Goal: Navigation & Orientation: Find specific page/section

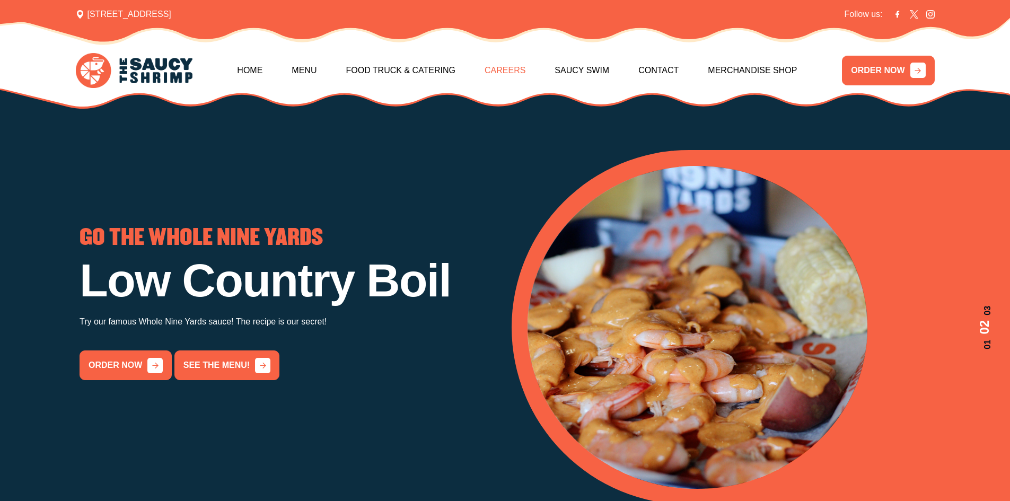
click at [508, 66] on link "Careers" at bounding box center [505, 71] width 41 height 46
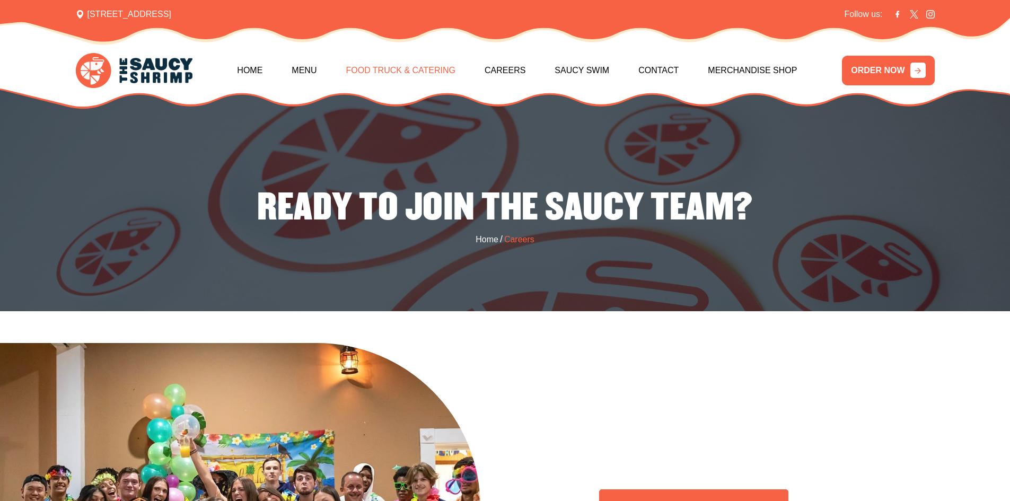
click at [401, 72] on link "Food Truck & Catering" at bounding box center [401, 71] width 110 height 46
click at [309, 72] on link "Menu" at bounding box center [304, 71] width 25 height 46
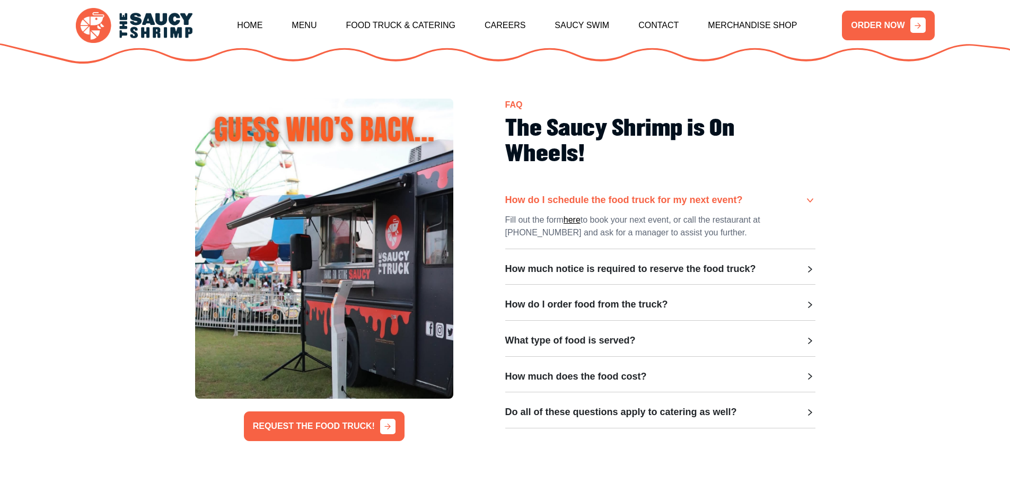
scroll to position [265, 0]
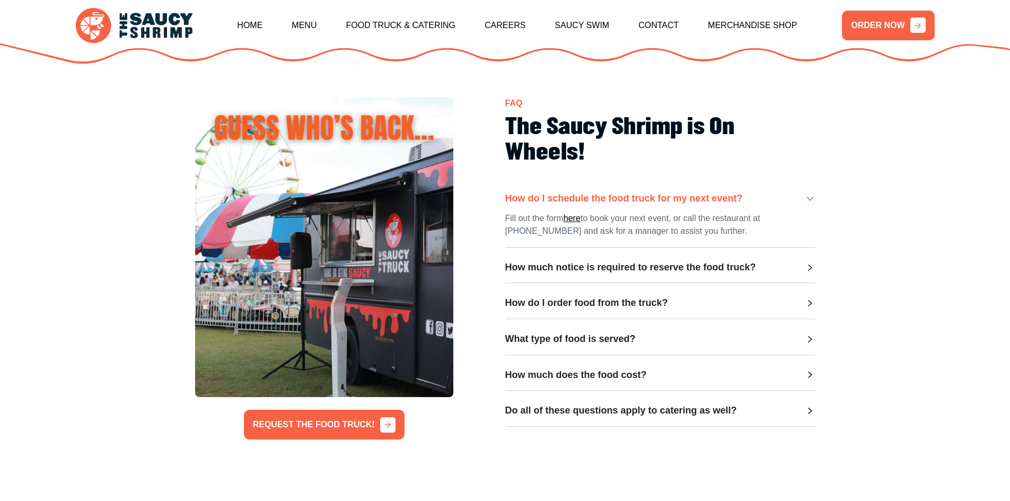
click at [911, 292] on section "REQUEST THE FOOD TRUCK! FAQ The Saucy Shrimp is On Wheels! How do I schedule th…" at bounding box center [505, 268] width 1010 height 470
click at [644, 303] on h3 "How do I order food from the truck?" at bounding box center [586, 303] width 163 height 12
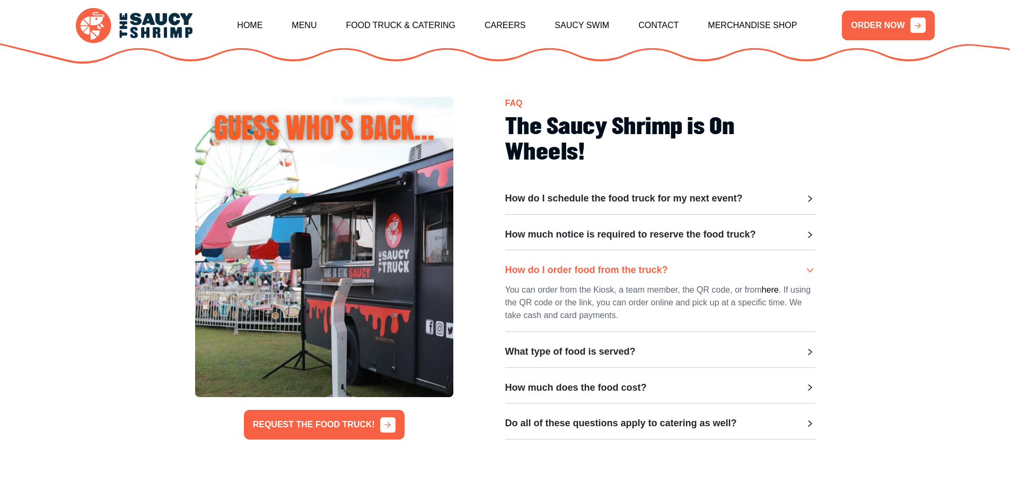
click at [644, 240] on h3 "How much notice is required to reserve the food truck?" at bounding box center [630, 235] width 251 height 12
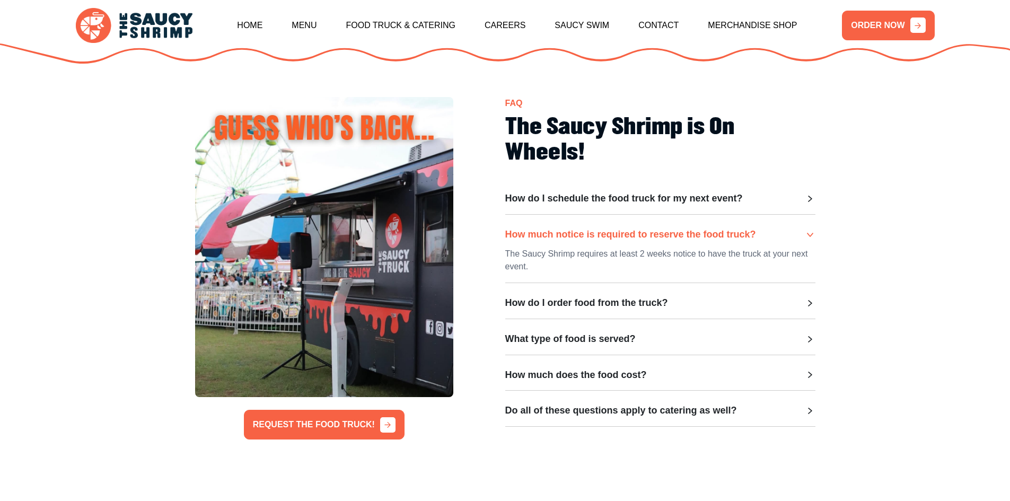
click at [685, 329] on div "How do I schedule the food truck for my next event? Fill out the form here to b…" at bounding box center [660, 310] width 310 height 234
click at [633, 338] on h3 "What type of food is served?" at bounding box center [570, 339] width 130 height 12
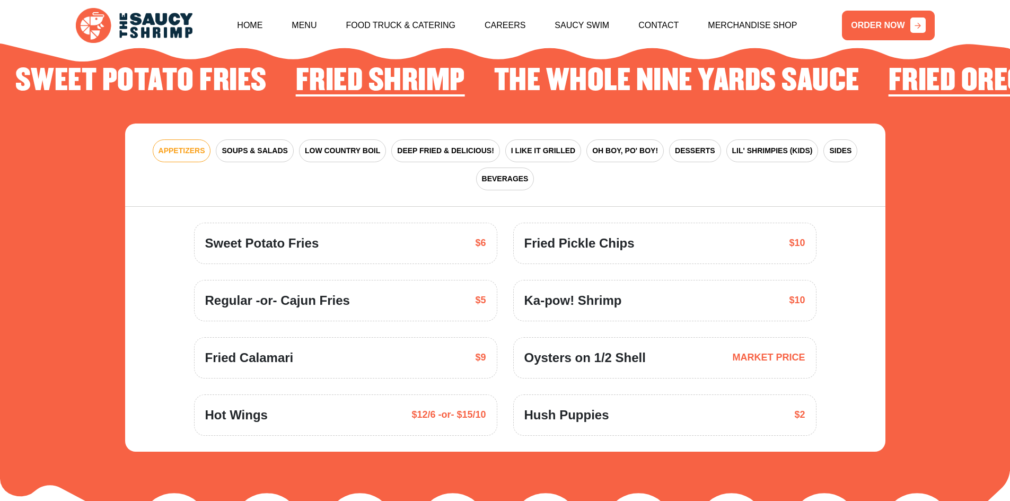
scroll to position [1610, 0]
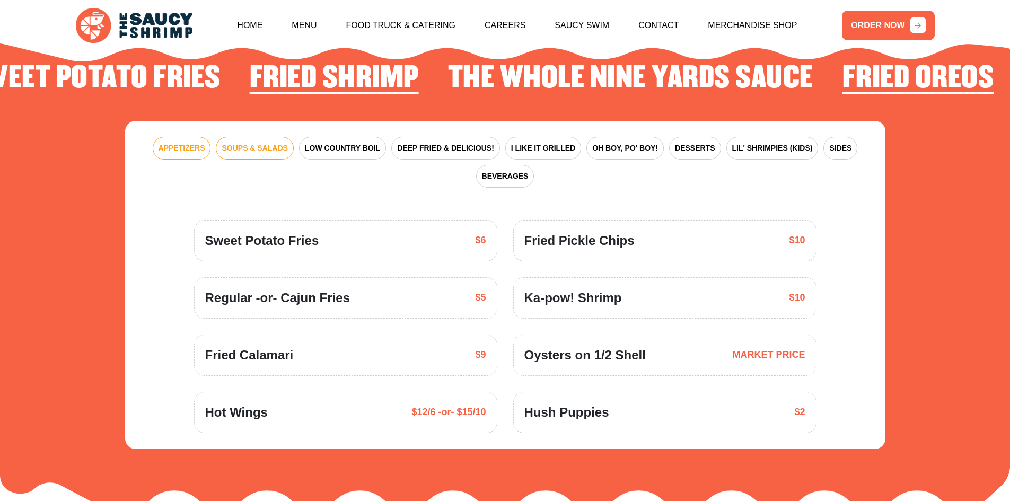
click at [265, 143] on span "SOUPS & SALADS" at bounding box center [255, 148] width 66 height 11
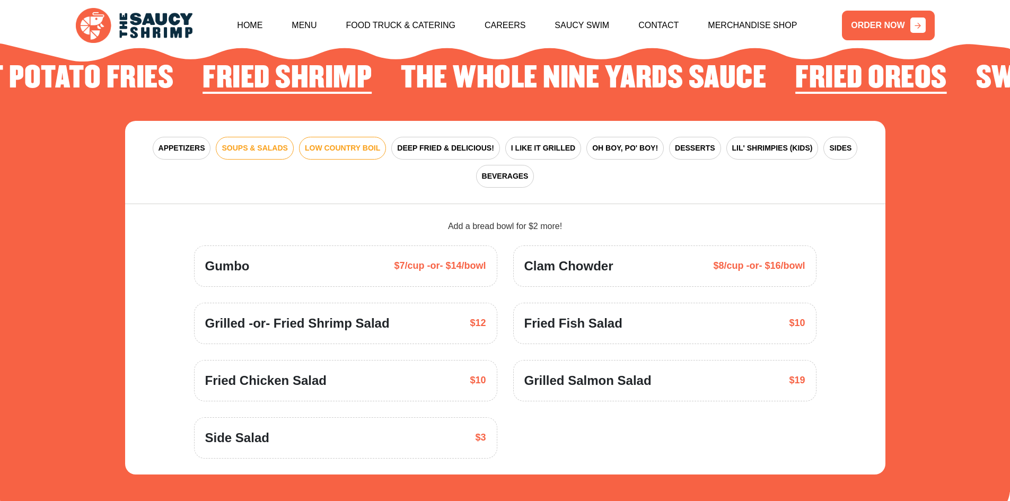
click at [320, 143] on span "LOW COUNTRY BOIL" at bounding box center [342, 148] width 75 height 11
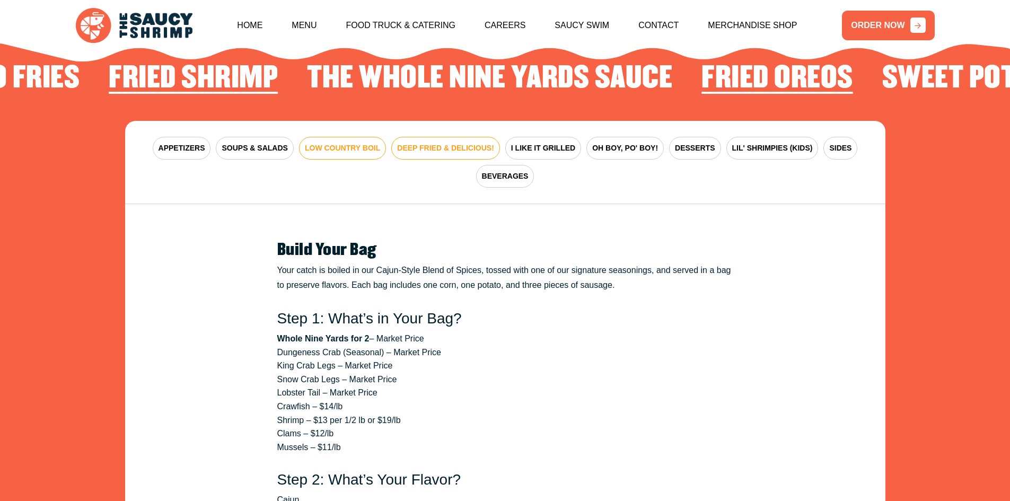
click at [441, 143] on span "DEEP FRIED & DELICIOUS!" at bounding box center [445, 148] width 97 height 11
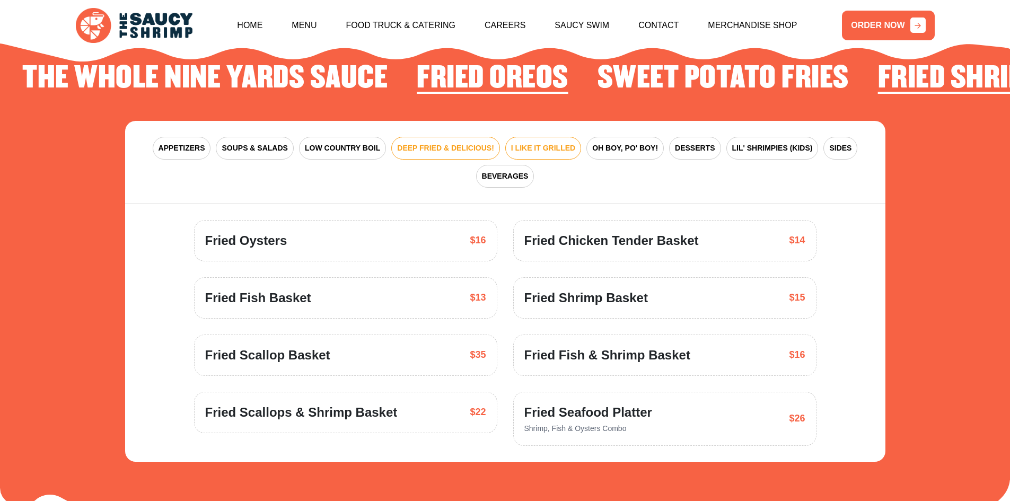
click at [536, 143] on span "I LIKE IT GRILLED" at bounding box center [543, 148] width 64 height 11
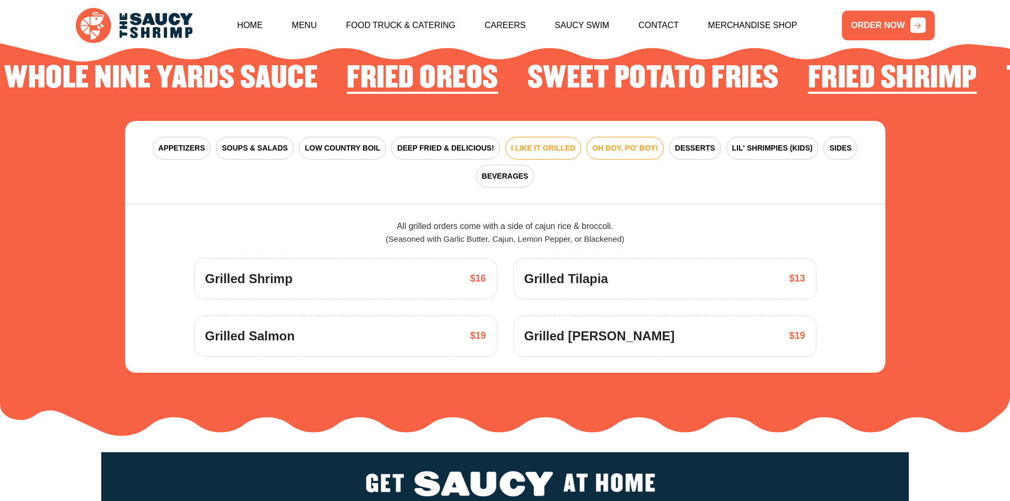
click at [617, 143] on span "OH BOY, PO' BOY!" at bounding box center [625, 148] width 66 height 11
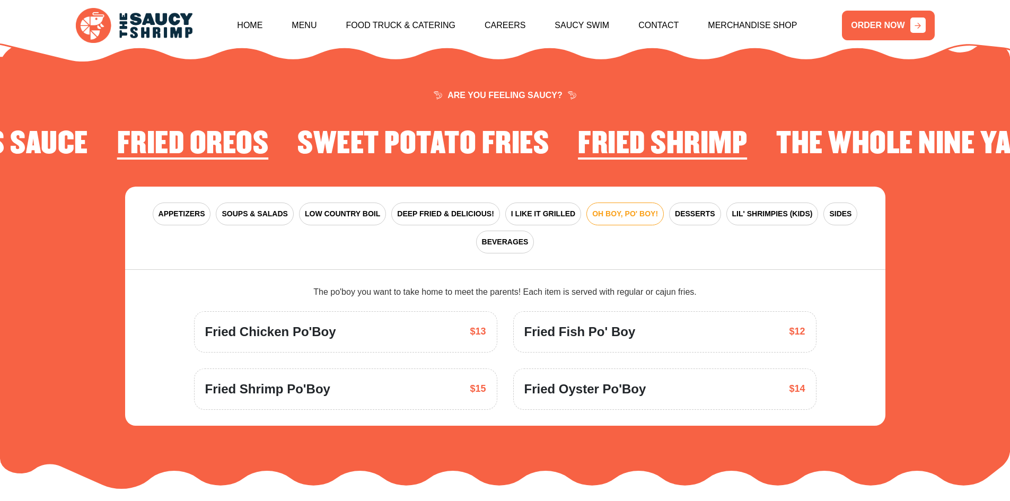
scroll to position [1345, 0]
